Goal: Transaction & Acquisition: Purchase product/service

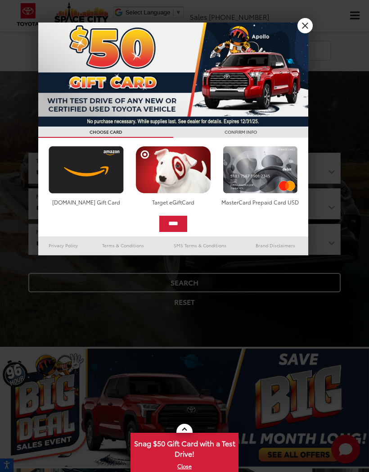
click at [306, 28] on link "X" at bounding box center [305, 25] width 15 height 15
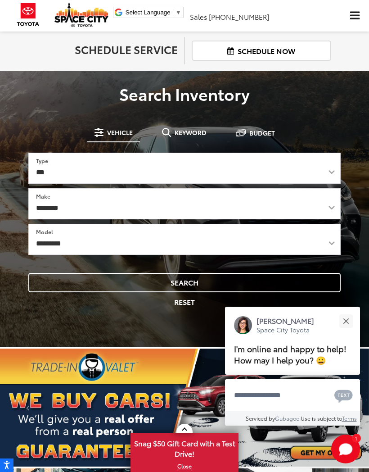
click at [368, 16] on button "Click to show site navigation" at bounding box center [355, 16] width 29 height 32
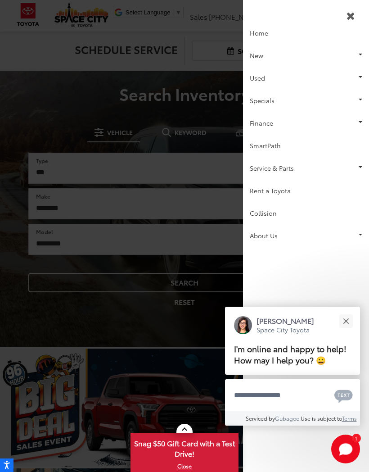
click at [291, 60] on link "New" at bounding box center [306, 55] width 126 height 23
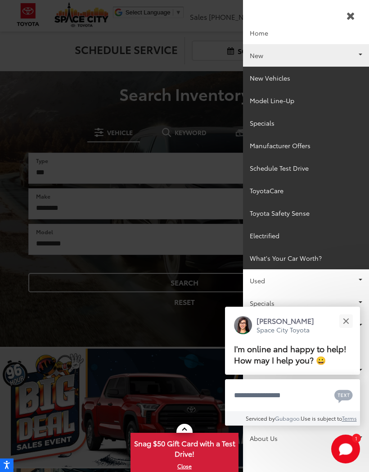
click at [287, 77] on link "New Vehicles" at bounding box center [306, 78] width 126 height 23
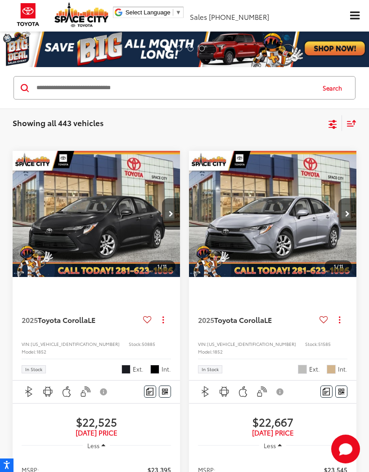
click at [331, 124] on icon "Select filters" at bounding box center [333, 123] width 8 height 6
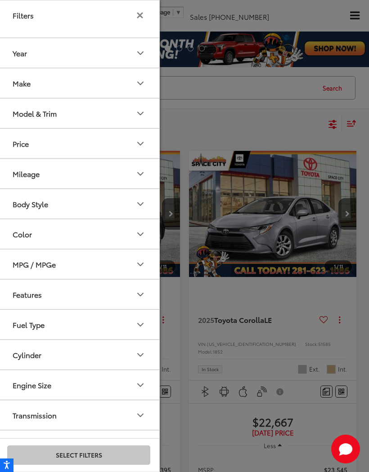
click at [68, 113] on button "Model & Trim" at bounding box center [79, 113] width 162 height 29
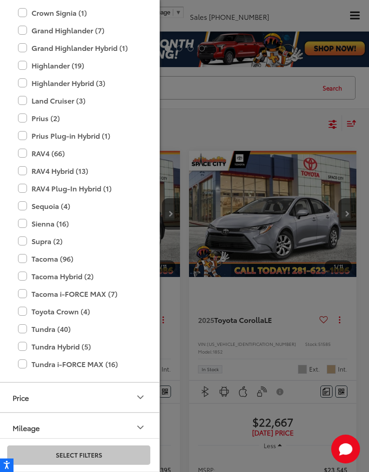
scroll to position [272, 0]
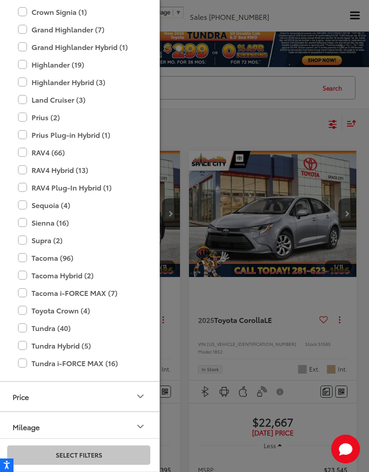
click at [68, 259] on label "Tacoma (96)" at bounding box center [79, 258] width 122 height 16
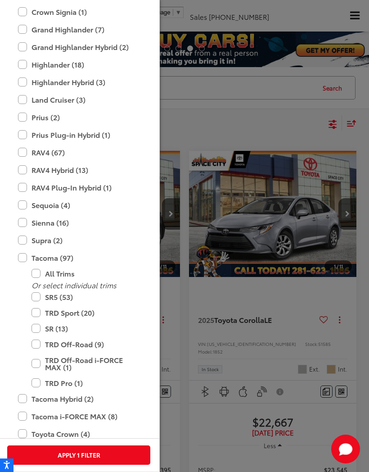
click at [69, 294] on label "SR5 (53)" at bounding box center [86, 297] width 108 height 16
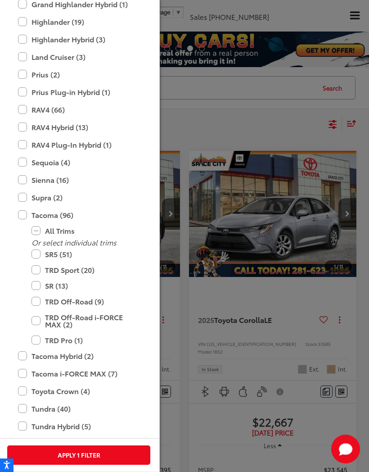
scroll to position [316, 0]
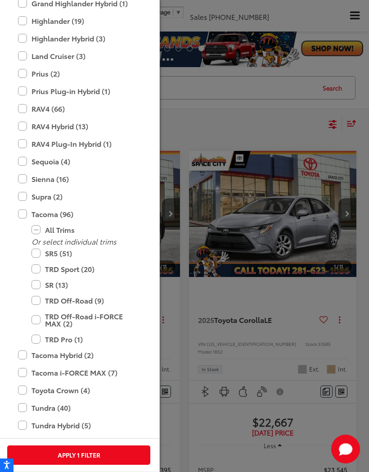
click at [99, 454] on button "Apply 1 Filter" at bounding box center [78, 454] width 143 height 19
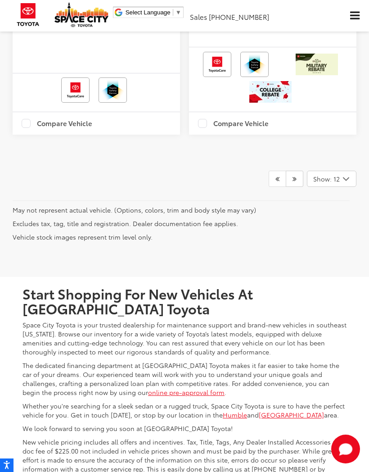
scroll to position [3438, 0]
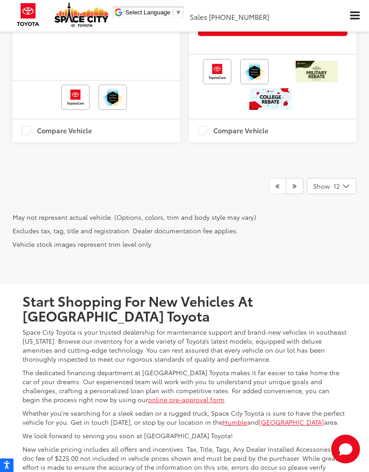
click at [334, 194] on div "Show: 12" at bounding box center [332, 185] width 49 height 15
click at [345, 187] on icon "Select number of vehicles per page" at bounding box center [346, 186] width 5 height 3
click at [347, 192] on icon "Select number of vehicles per page" at bounding box center [346, 186] width 11 height 11
click at [342, 262] on button "Show: 96" at bounding box center [332, 254] width 49 height 16
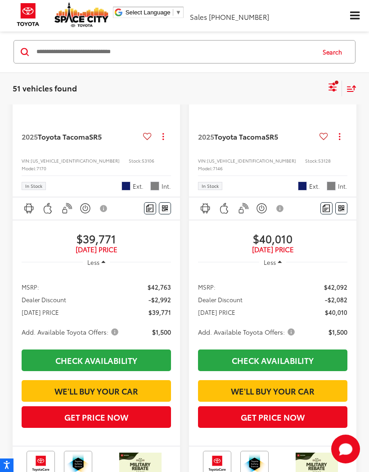
scroll to position [67, 0]
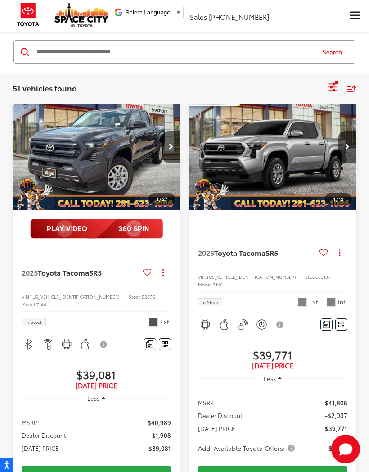
click at [193, 320] on div "Features Android Auto Apple CarPlay Keyless Entry Keyless Ignition System Autom…" at bounding box center [273, 325] width 168 height 23
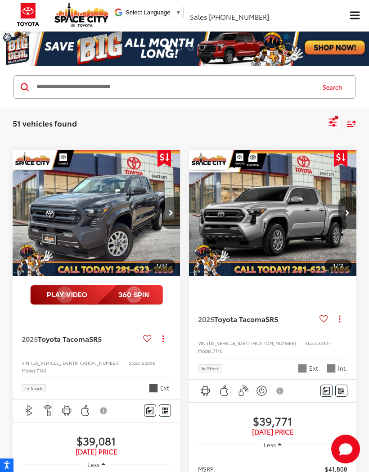
scroll to position [0, 0]
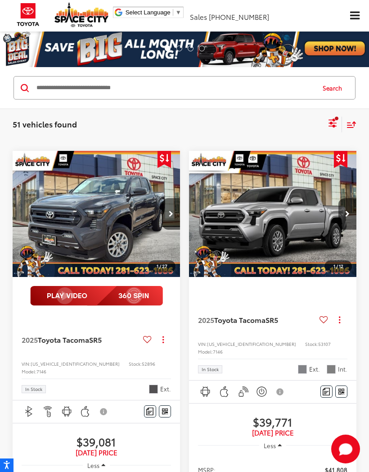
click at [164, 83] on input "Search by Make, Model, or Keyword" at bounding box center [175, 88] width 279 height 22
type input "*****"
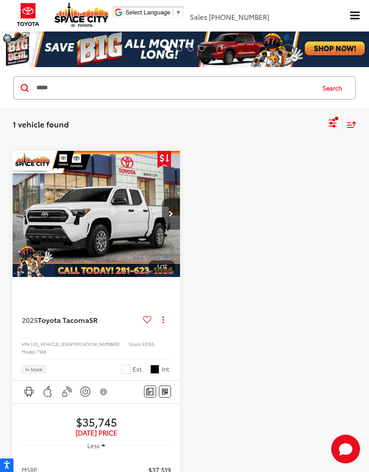
click at [89, 318] on span "Toyota Tacoma" at bounding box center [63, 319] width 51 height 10
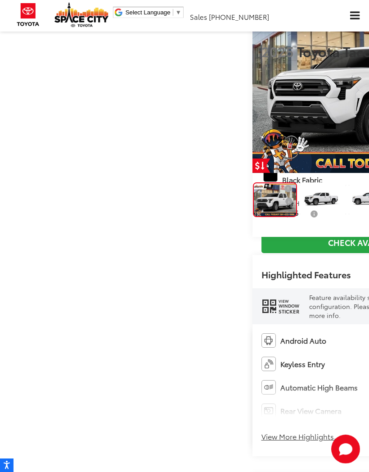
scroll to position [112, 0]
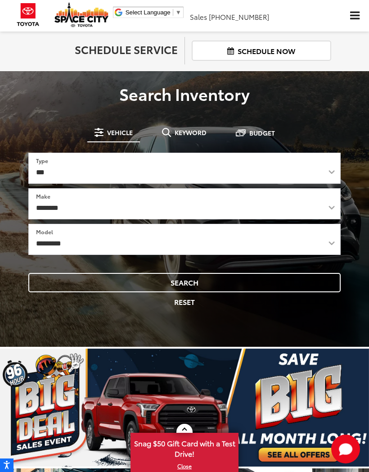
click at [349, 23] on button "Click to show site navigation" at bounding box center [355, 16] width 29 height 32
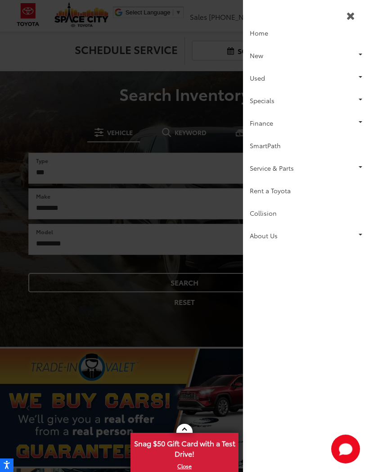
click at [284, 55] on link "New" at bounding box center [306, 55] width 126 height 23
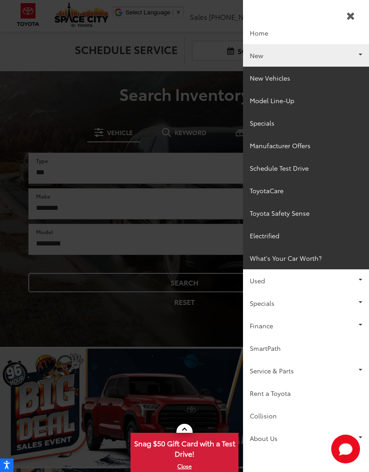
click at [321, 56] on link "New" at bounding box center [306, 55] width 126 height 23
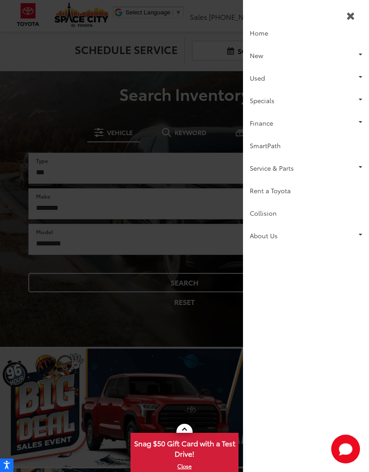
click at [292, 81] on link "Used" at bounding box center [306, 78] width 126 height 23
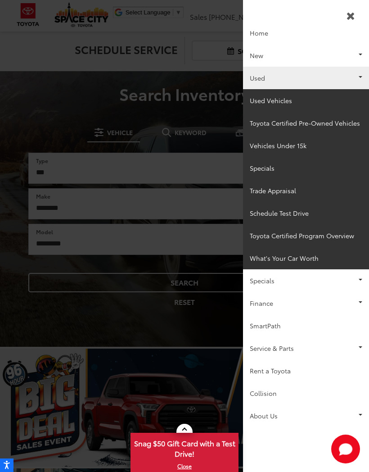
click at [282, 104] on link "Used Vehicles" at bounding box center [306, 100] width 126 height 23
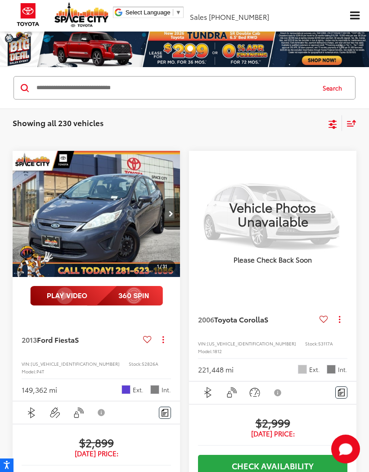
click at [112, 92] on input "Search by Make, Model, or Keyword" at bounding box center [175, 88] width 279 height 22
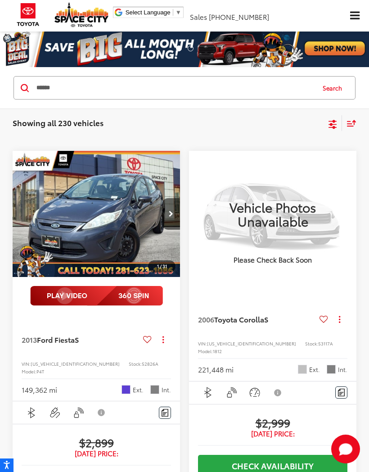
type input "******"
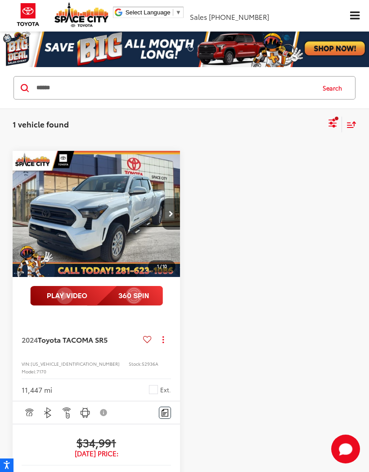
click at [94, 339] on span "Toyota TACOMA SR5" at bounding box center [73, 339] width 70 height 10
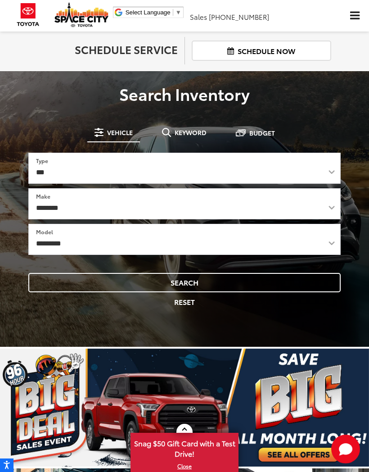
click at [359, 19] on span "Click to show site navigation" at bounding box center [354, 16] width 9 height 9
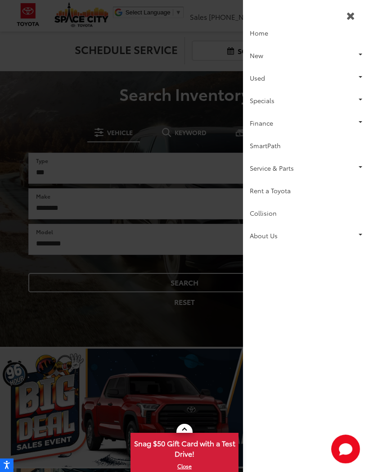
click at [285, 57] on link "New" at bounding box center [306, 55] width 126 height 23
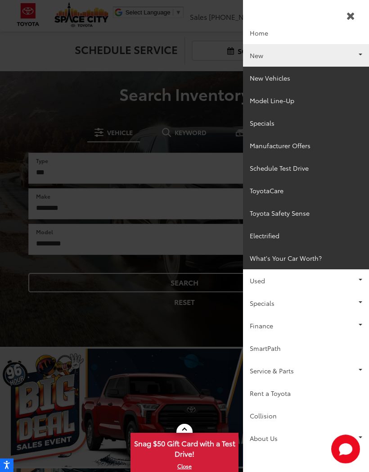
click at [294, 76] on link "New Vehicles" at bounding box center [306, 78] width 126 height 23
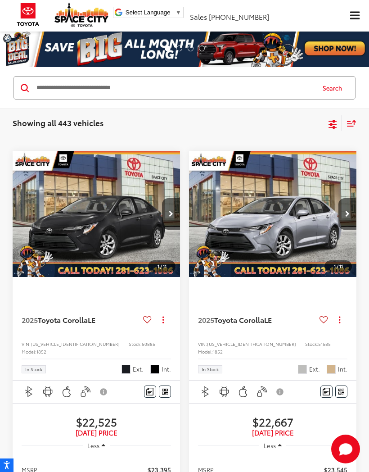
click at [335, 127] on icon "Select filters" at bounding box center [333, 127] width 8 height 3
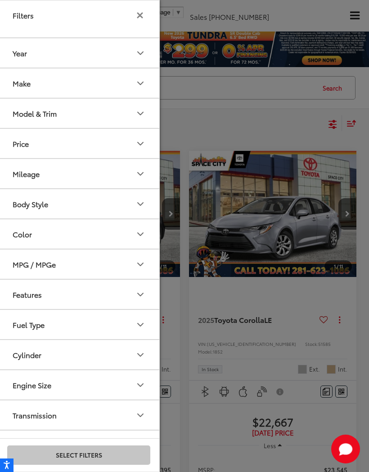
click at [91, 88] on button "Make" at bounding box center [79, 82] width 162 height 29
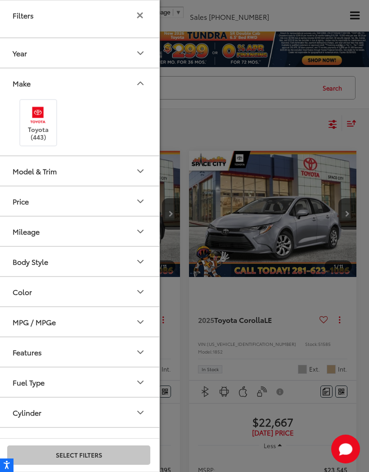
click at [109, 78] on button "Make" at bounding box center [79, 82] width 162 height 29
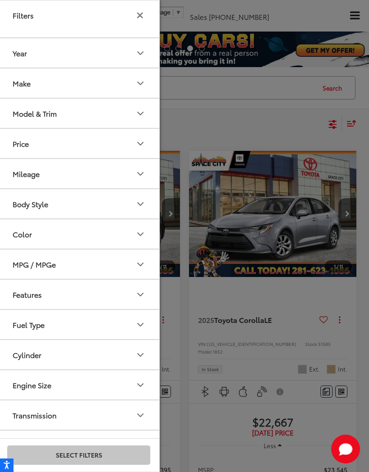
click at [98, 121] on button "Model & Trim" at bounding box center [79, 113] width 162 height 29
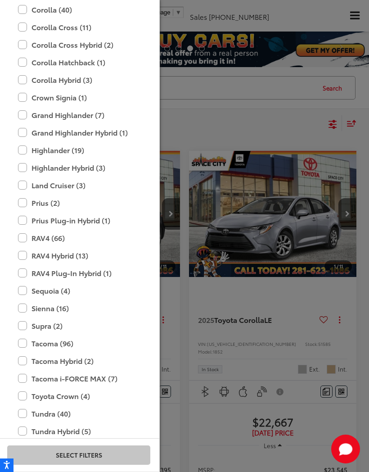
scroll to position [188, 0]
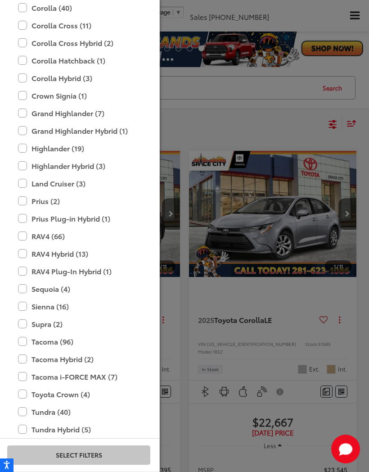
click at [68, 238] on label "RAV4 (66)" at bounding box center [79, 236] width 122 height 16
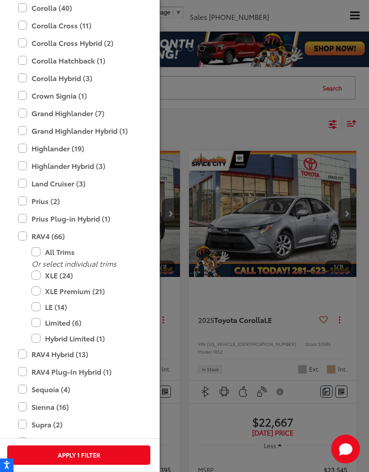
click at [29, 349] on label "RAV4 Hybrid (13)" at bounding box center [79, 354] width 122 height 16
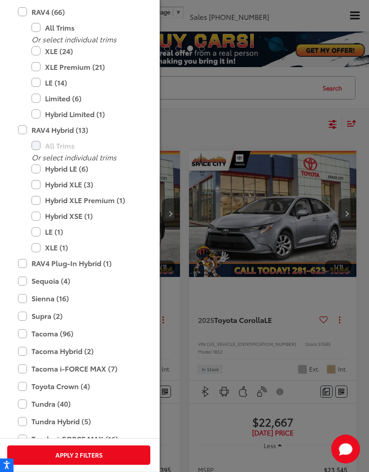
scroll to position [417, 0]
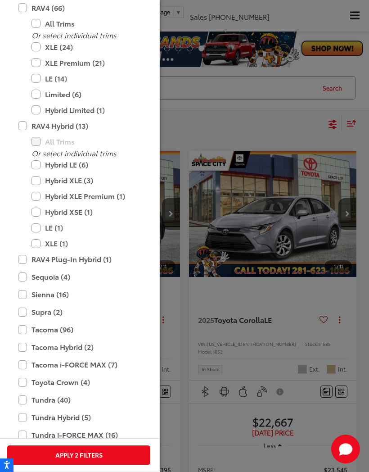
click at [258, 117] on div at bounding box center [184, 236] width 369 height 472
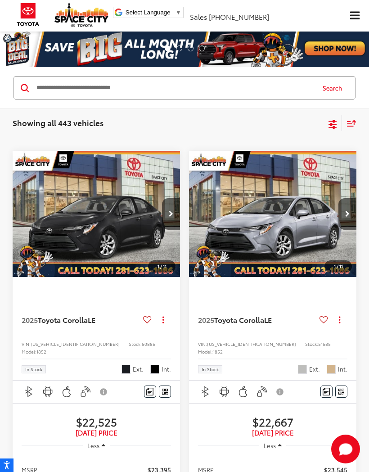
click at [332, 125] on icon "Select filters" at bounding box center [333, 123] width 8 height 6
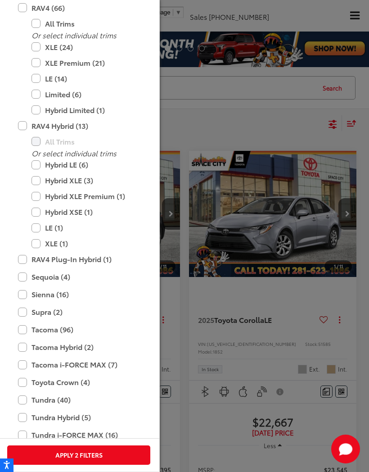
click at [76, 452] on button "Apply 2 Filters" at bounding box center [78, 454] width 143 height 19
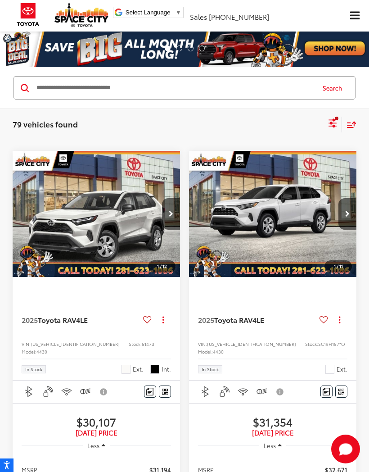
click at [327, 125] on icon "Select filters" at bounding box center [332, 123] width 11 height 11
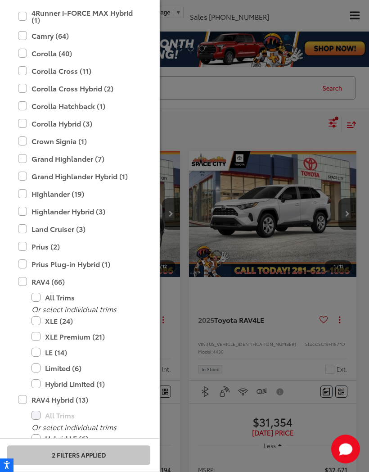
scroll to position [162, 0]
click at [90, 67] on label "Corolla Cross (11)" at bounding box center [79, 71] width 122 height 16
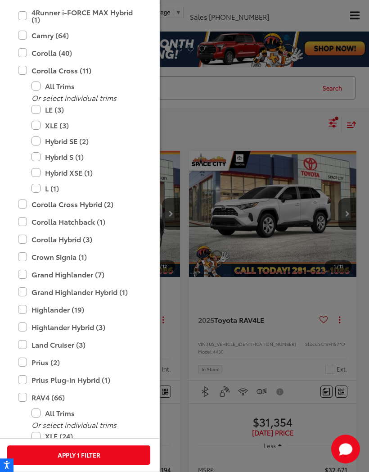
click at [38, 114] on label "LE (3)" at bounding box center [86, 110] width 108 height 16
click at [41, 126] on label "XLE (3)" at bounding box center [86, 126] width 108 height 16
click at [114, 458] on button "Apply 2 Filters" at bounding box center [78, 454] width 143 height 19
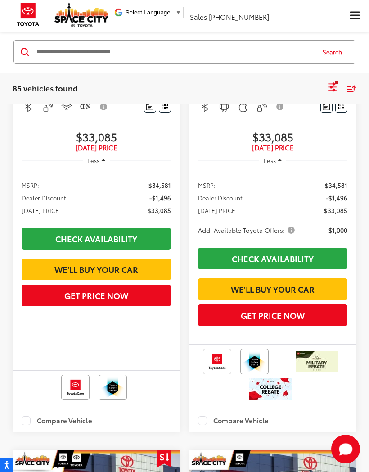
scroll to position [2479, 0]
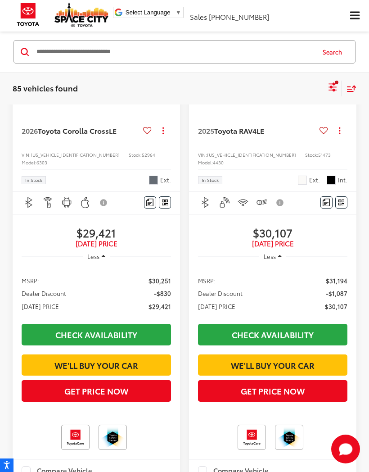
click at [354, 17] on span "Click to show site navigation" at bounding box center [354, 16] width 9 height 9
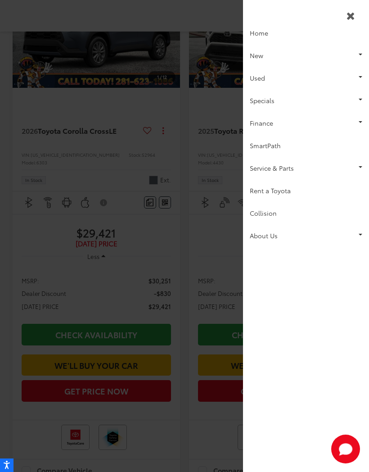
scroll to position [0, 0]
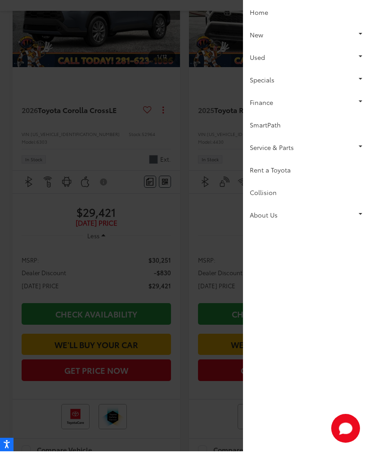
click at [304, 67] on link "Used" at bounding box center [306, 78] width 126 height 23
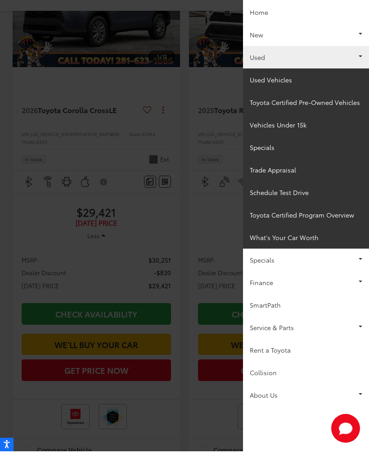
click at [322, 44] on link "New" at bounding box center [306, 55] width 126 height 23
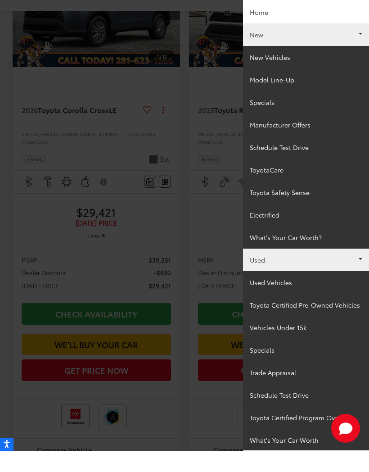
click at [297, 67] on link "New Vehicles" at bounding box center [306, 78] width 126 height 23
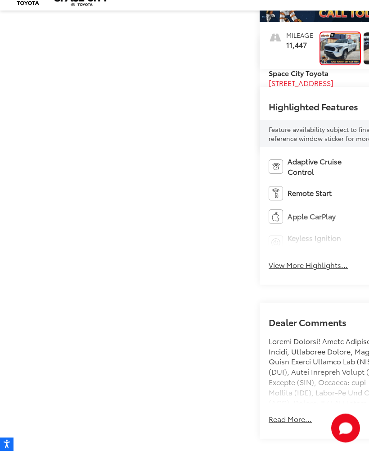
scroll to position [200, 0]
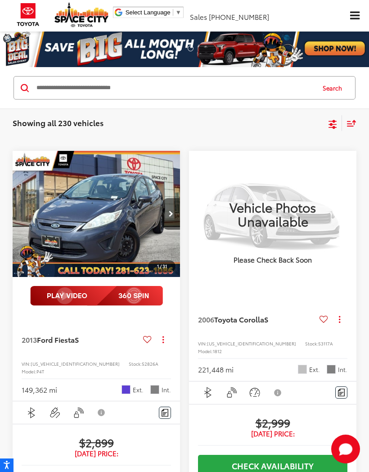
click at [332, 123] on icon "Select filters" at bounding box center [332, 124] width 11 height 11
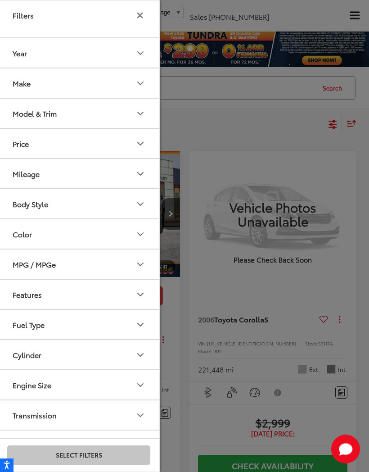
click at [69, 104] on button "Model & Trim" at bounding box center [79, 113] width 162 height 29
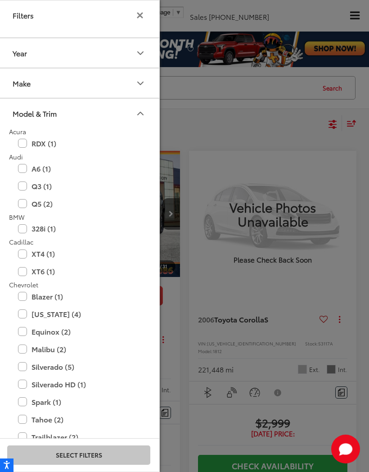
click at [89, 115] on button "Model & Trim" at bounding box center [79, 113] width 162 height 29
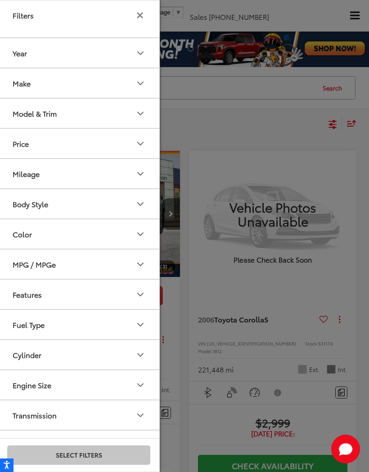
click at [87, 82] on button "Make" at bounding box center [79, 82] width 162 height 29
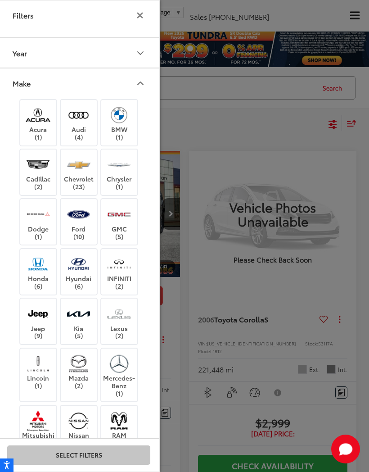
click at [126, 363] on img at bounding box center [119, 363] width 25 height 21
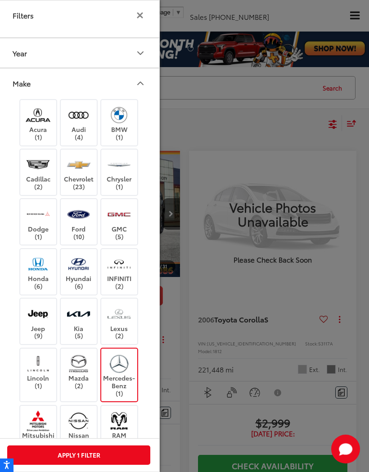
click at [123, 456] on button "Apply 1 Filter" at bounding box center [78, 454] width 143 height 19
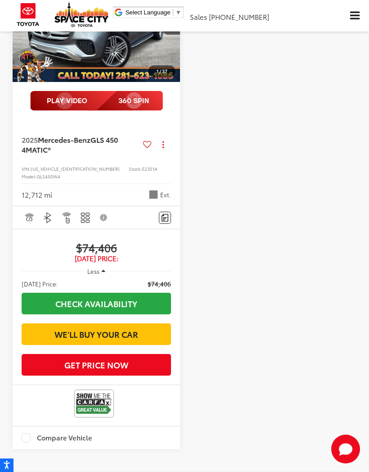
scroll to position [123, 0]
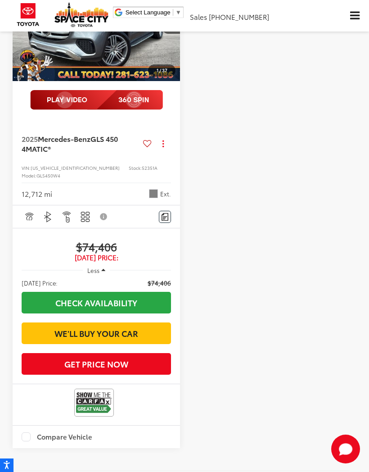
click at [89, 134] on span "Mercedes-Benz" at bounding box center [64, 138] width 53 height 10
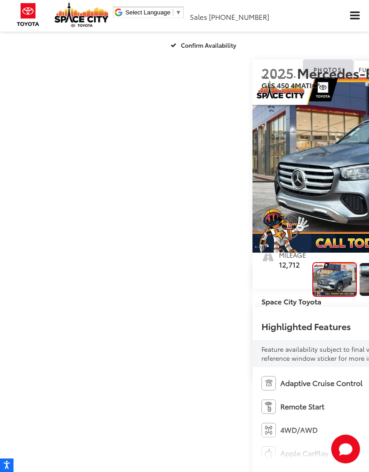
click at [359, 16] on span "Click to show site navigation" at bounding box center [354, 16] width 9 height 9
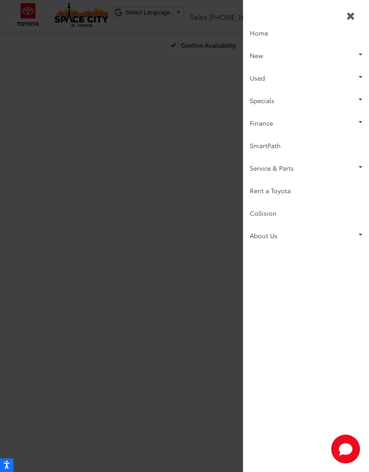
click at [270, 77] on link "Used" at bounding box center [306, 78] width 126 height 23
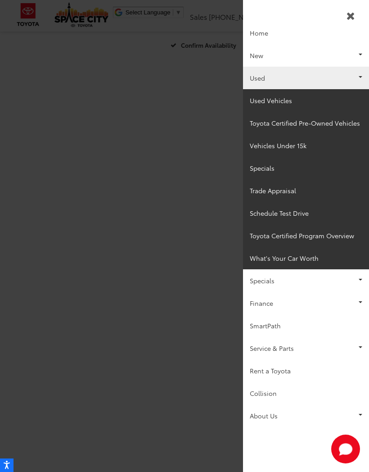
click at [126, 117] on div at bounding box center [184, 236] width 369 height 472
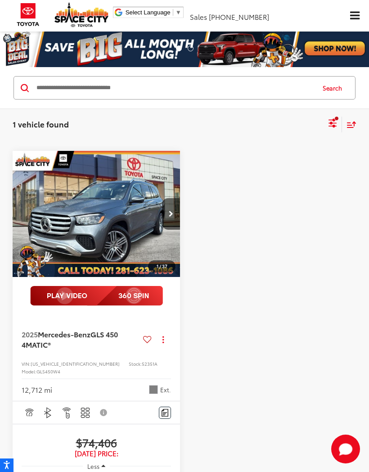
click at [353, 124] on icon "Select sort value" at bounding box center [352, 124] width 10 height 7
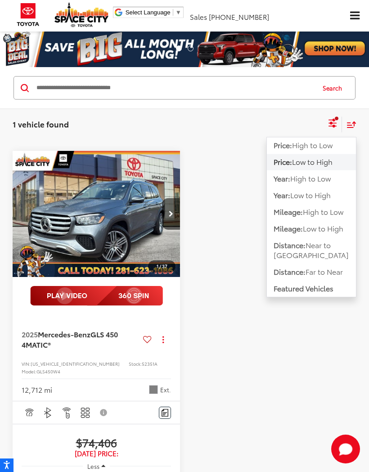
click at [355, 122] on icon "Select sort value" at bounding box center [352, 124] width 8 height 5
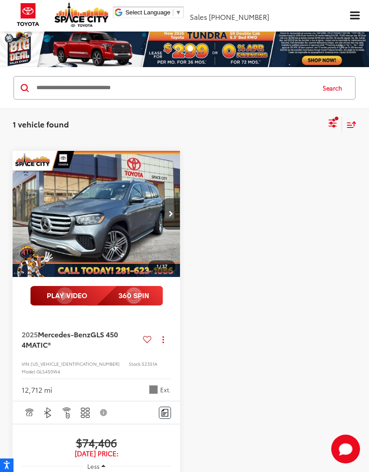
click at [351, 19] on span "Click to show site navigation" at bounding box center [354, 16] width 9 height 9
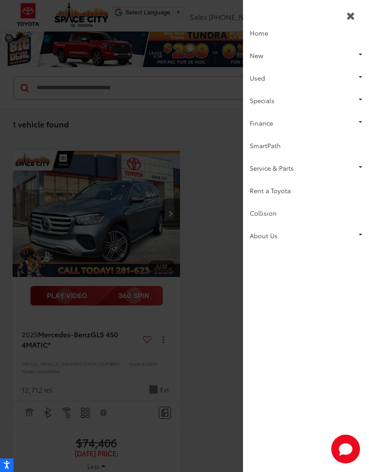
click at [263, 79] on link "Used" at bounding box center [306, 78] width 126 height 23
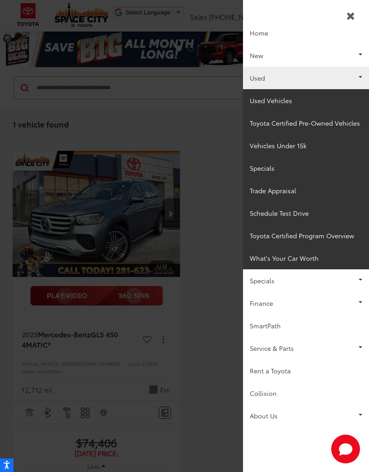
click at [35, 375] on div at bounding box center [184, 236] width 369 height 472
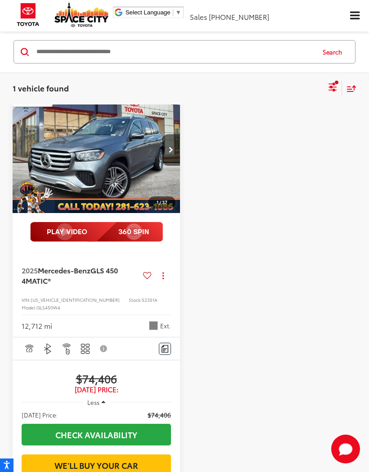
scroll to position [79, 0]
